Goal: Task Accomplishment & Management: Use online tool/utility

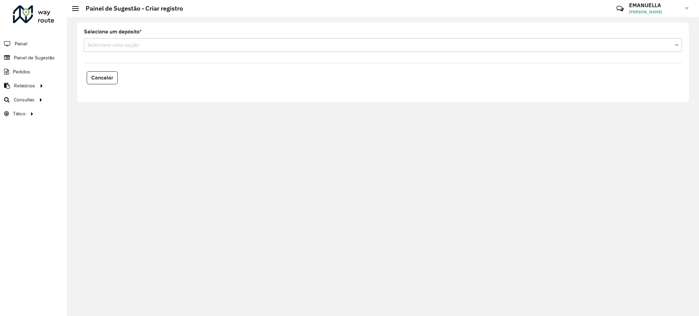
click at [146, 43] on input "text" at bounding box center [375, 45] width 577 height 8
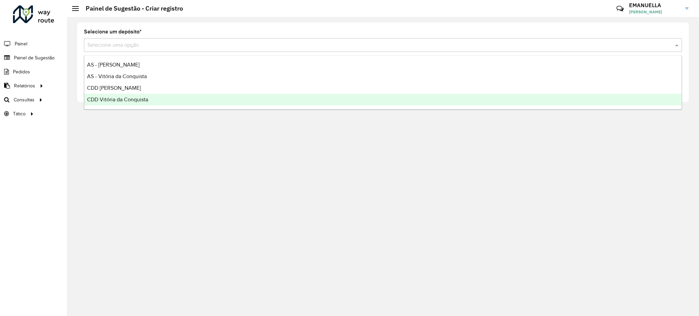
click at [119, 97] on span "CDD Vitória da Conquista" at bounding box center [117, 100] width 61 height 6
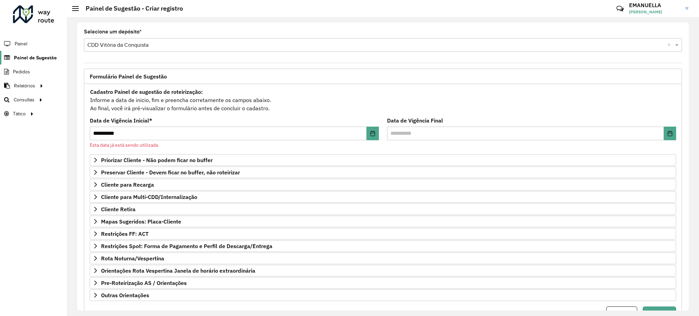
click at [30, 57] on span "Painel de Sugestão" at bounding box center [35, 57] width 43 height 7
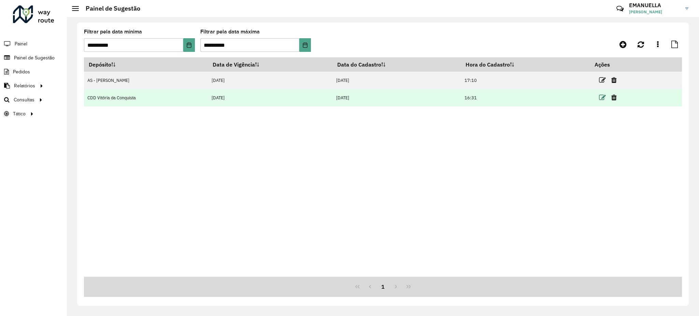
click at [603, 97] on icon at bounding box center [602, 97] width 7 height 7
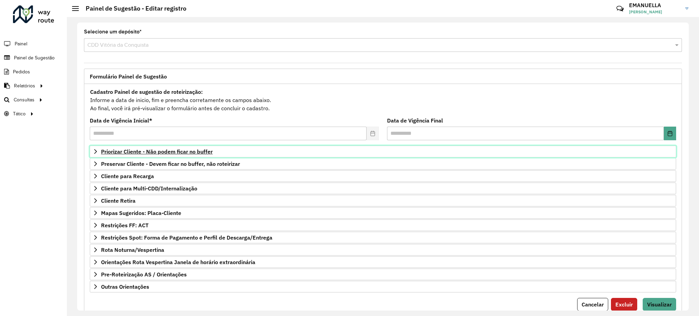
click at [152, 152] on span "Priorizar Cliente - Não podem ficar no buffer" at bounding box center [157, 151] width 112 height 5
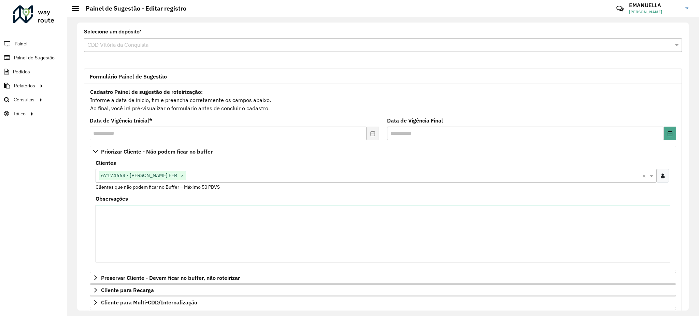
click at [221, 184] on div "Clientes Clique no botão para buscar clientes 67174664 - [PERSON_NAME] FER × × …" at bounding box center [383, 175] width 575 height 30
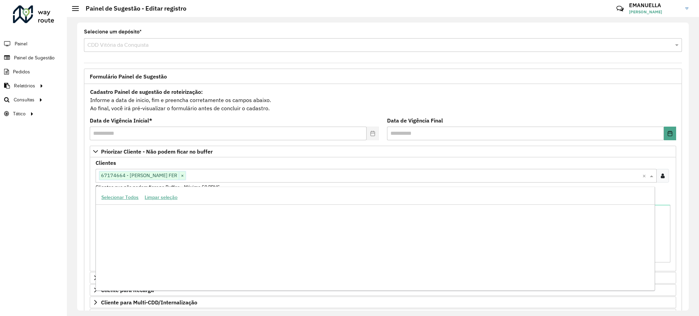
click at [224, 179] on input "text" at bounding box center [414, 176] width 456 height 8
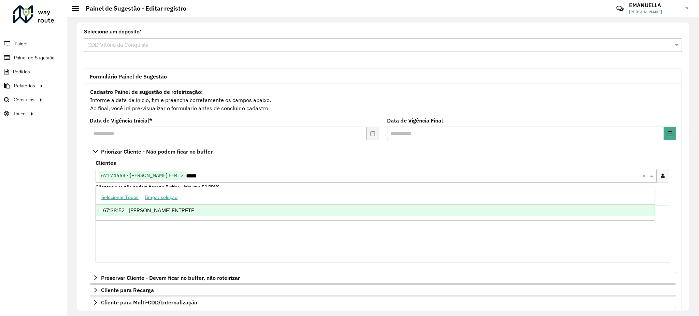
type input "*****"
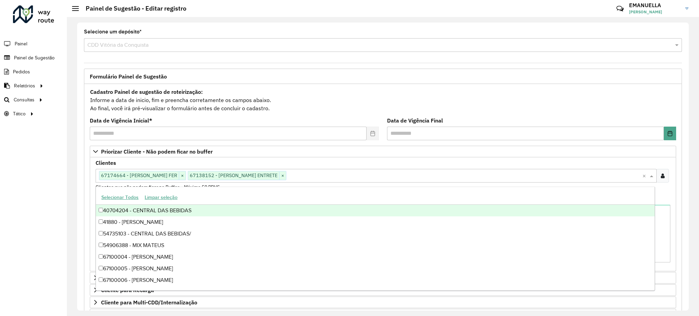
click at [91, 186] on formly-field "Clientes Clique no botão para buscar clientes 67174664 - [PERSON_NAME] FER × 67…" at bounding box center [382, 178] width 583 height 36
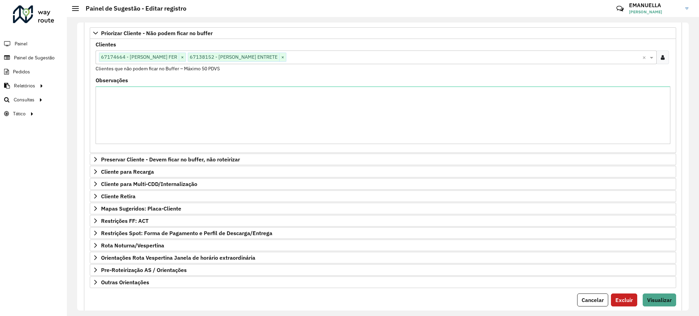
scroll to position [139, 0]
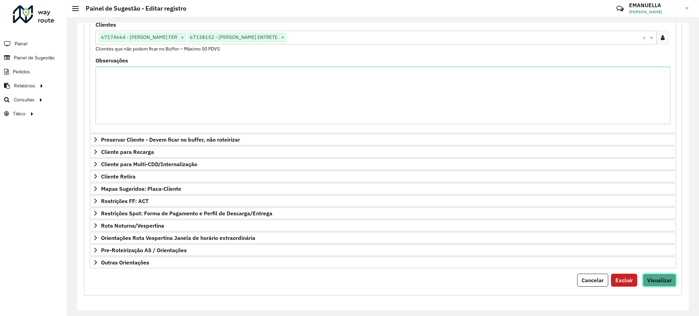
click at [663, 281] on span "Visualizar" at bounding box center [659, 280] width 25 height 7
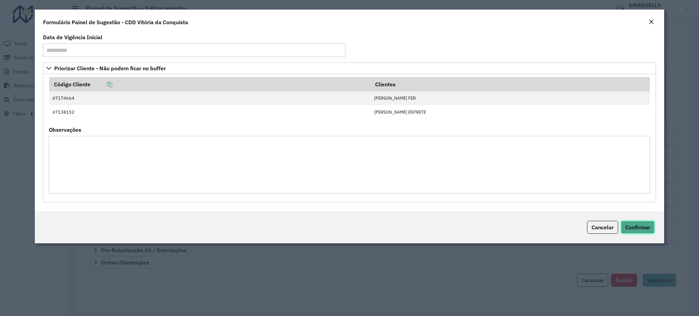
click at [626, 226] on span "Confirmar" at bounding box center [637, 227] width 25 height 7
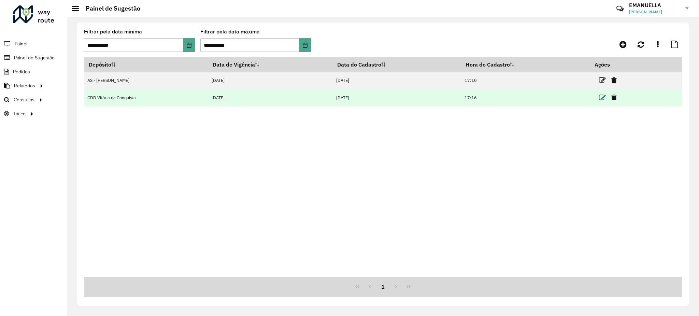
click at [602, 98] on icon at bounding box center [602, 97] width 7 height 7
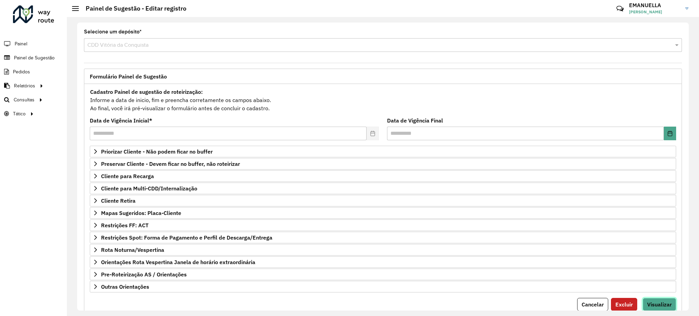
click at [655, 305] on span "Visualizar" at bounding box center [659, 304] width 25 height 7
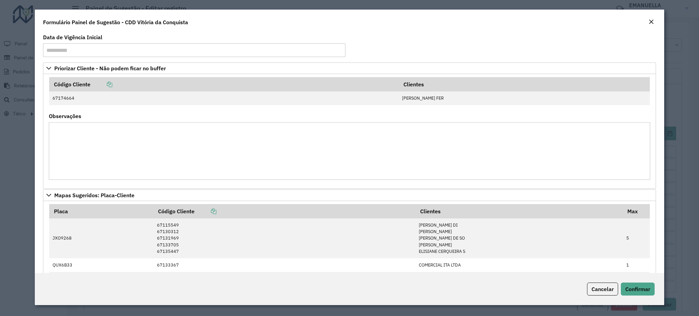
click at [649, 22] on em "Close" at bounding box center [650, 21] width 5 height 5
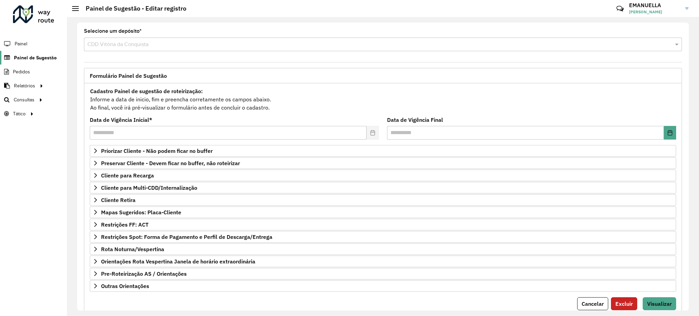
click at [20, 58] on span "Painel de Sugestão" at bounding box center [35, 57] width 43 height 7
